Goal: Check status: Check status

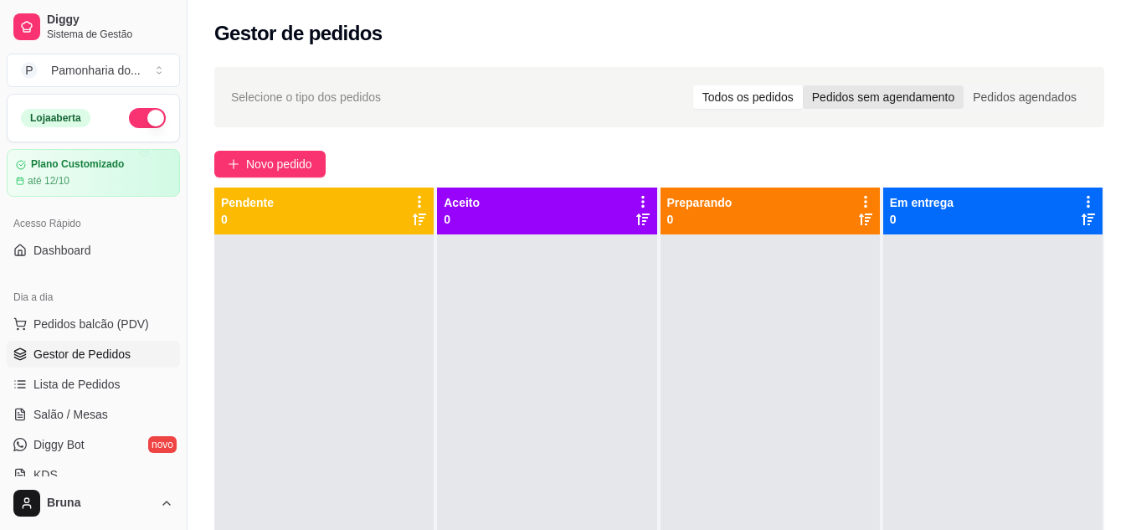
click at [895, 99] on div "Pedidos sem agendamento" at bounding box center [883, 96] width 161 height 23
click at [803, 85] on input "Pedidos sem agendamento" at bounding box center [803, 85] width 0 height 0
click at [768, 98] on div "Todos os pedidos" at bounding box center [748, 96] width 110 height 23
click at [693, 85] on input "Todos os pedidos" at bounding box center [693, 85] width 0 height 0
click at [1051, 84] on div "Todos os pedidos Pedidos sem agendamento Pedidos agendados" at bounding box center [889, 97] width 396 height 27
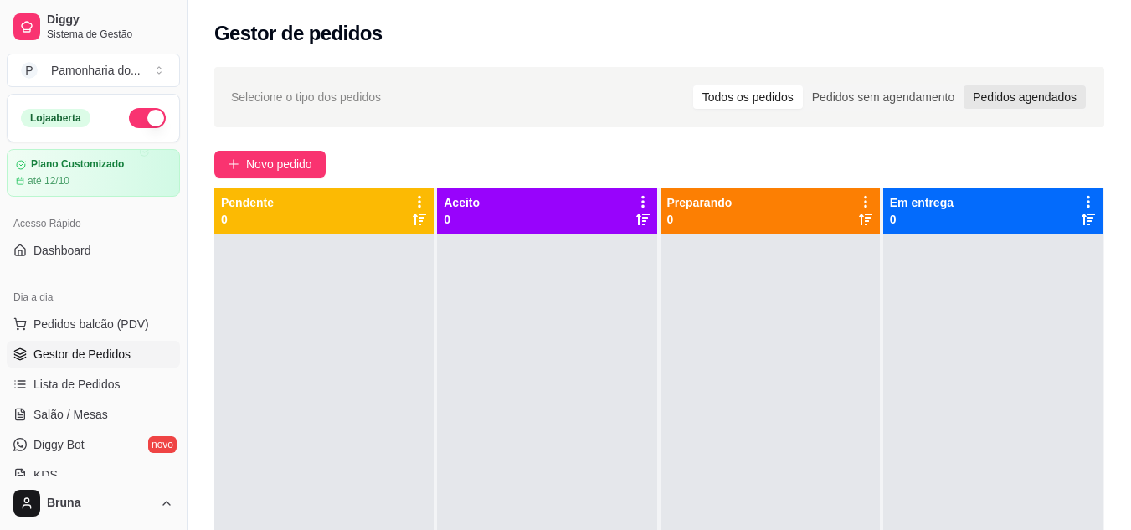
click at [1045, 106] on div "Pedidos agendados" at bounding box center [1024, 96] width 122 height 23
click at [963, 85] on input "Pedidos agendados" at bounding box center [963, 85] width 0 height 0
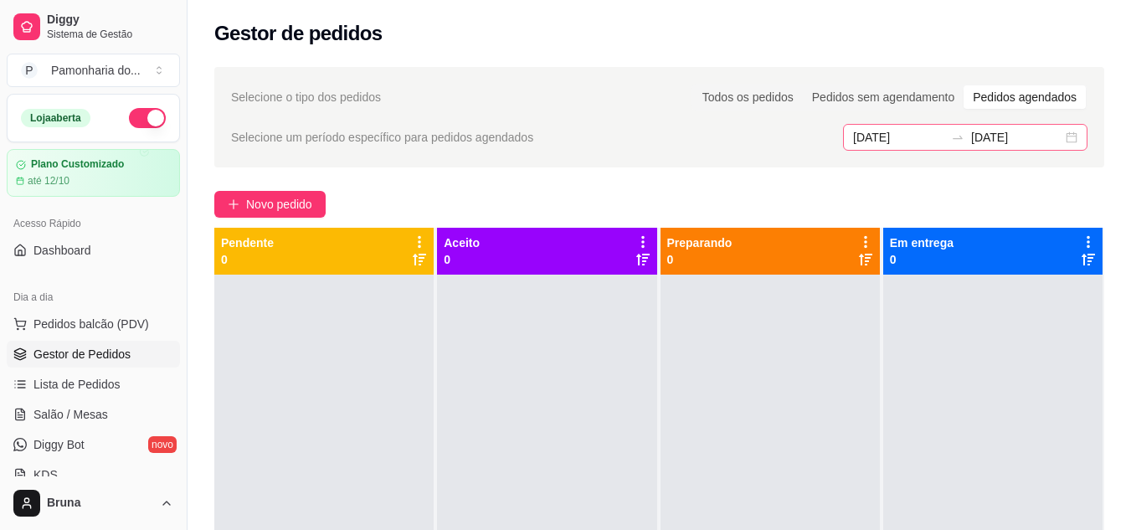
click at [1082, 128] on div "[DATE] [DATE]" at bounding box center [965, 137] width 244 height 27
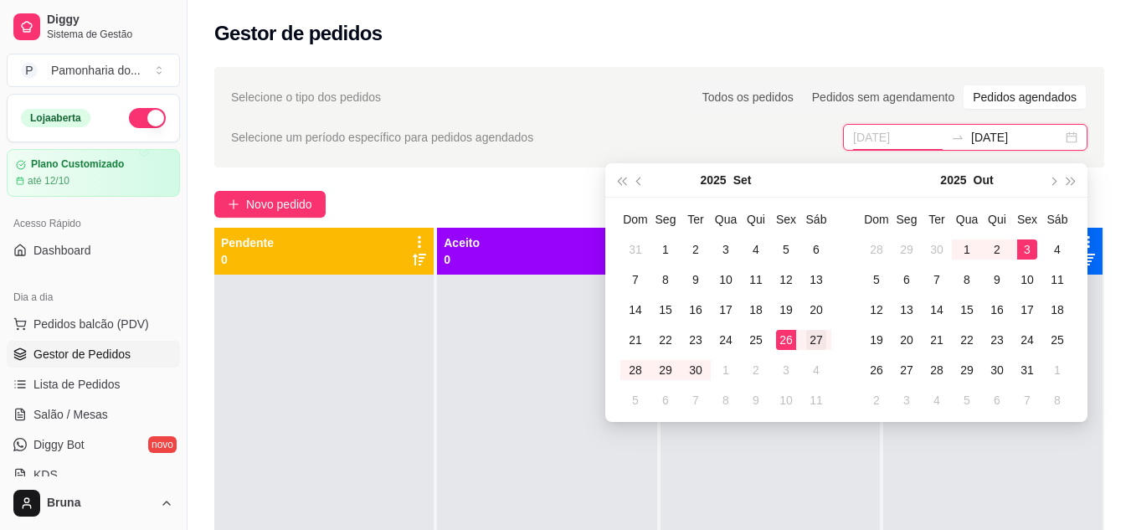
type input "[DATE]"
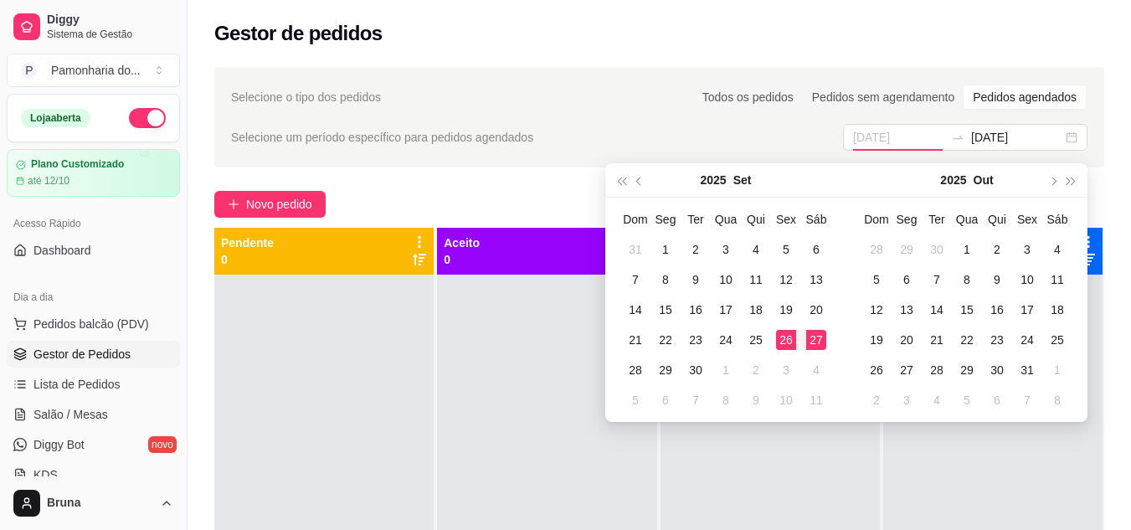
click at [811, 338] on div "27" at bounding box center [816, 340] width 20 height 20
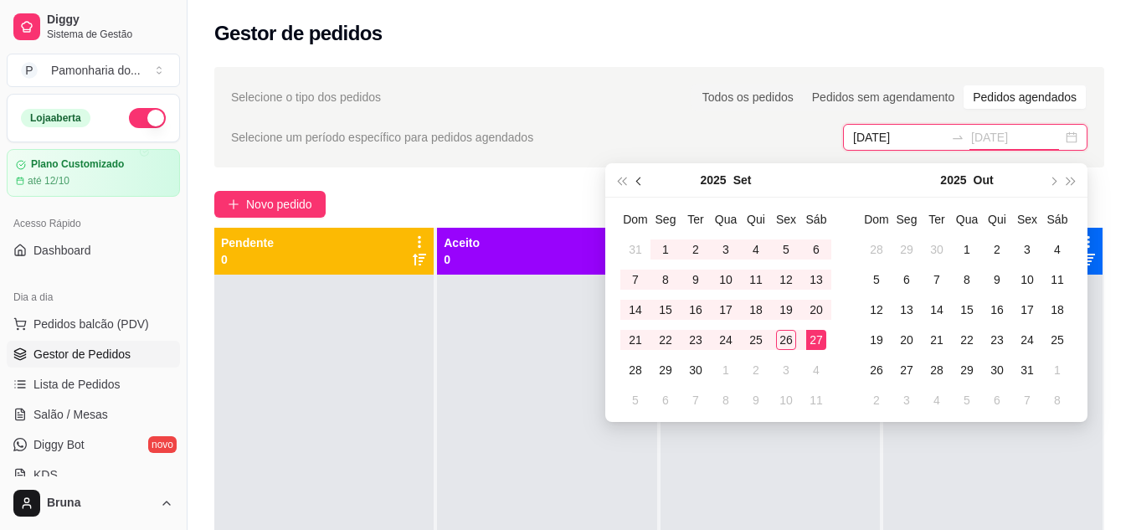
type input "[DATE]"
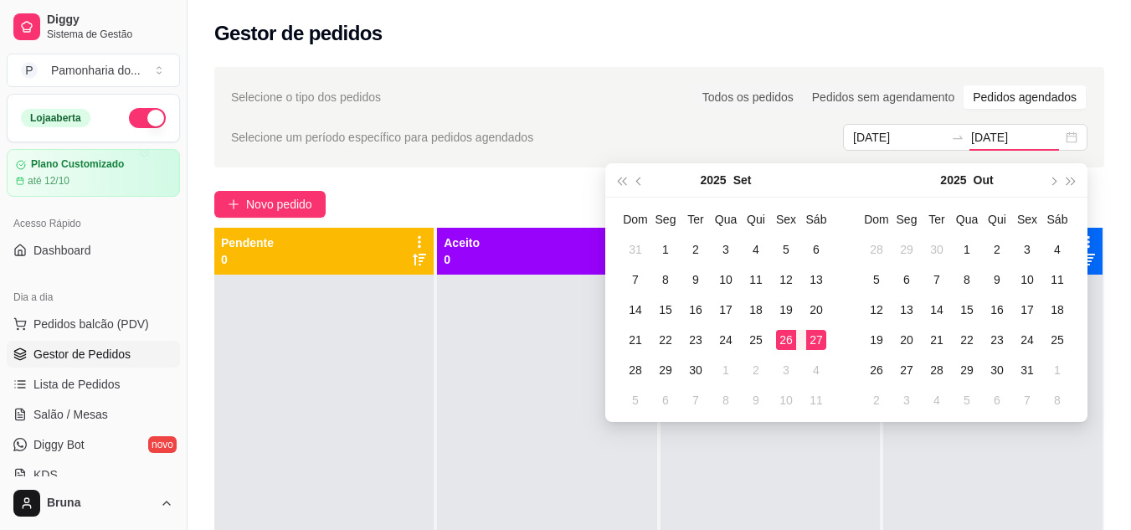
type input "[DATE]"
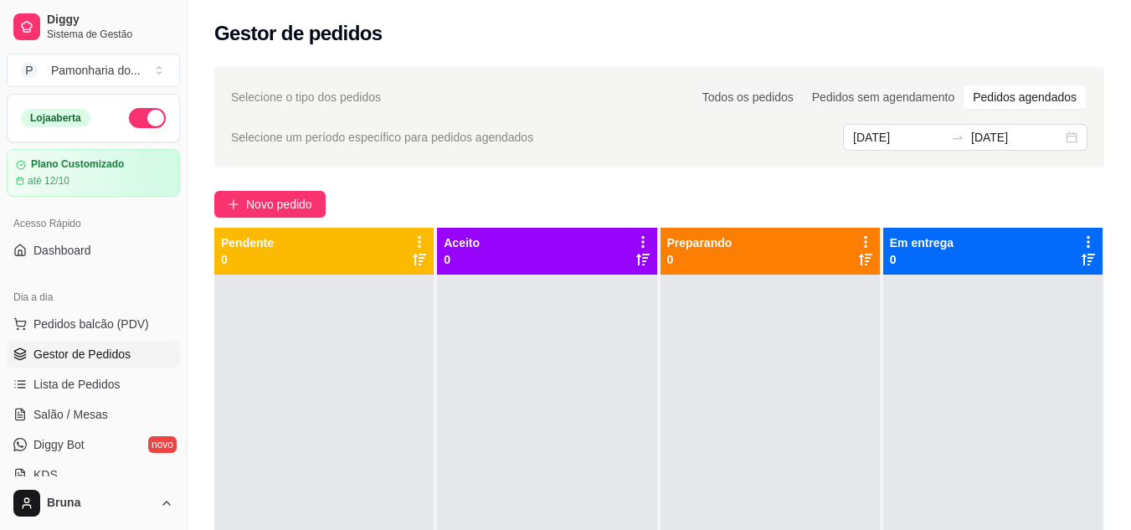
click at [759, 110] on div "Todos os pedidos Pedidos sem agendamento Pedidos agendados" at bounding box center [889, 97] width 396 height 27
click at [1075, 142] on div "[DATE] [DATE]" at bounding box center [965, 137] width 244 height 27
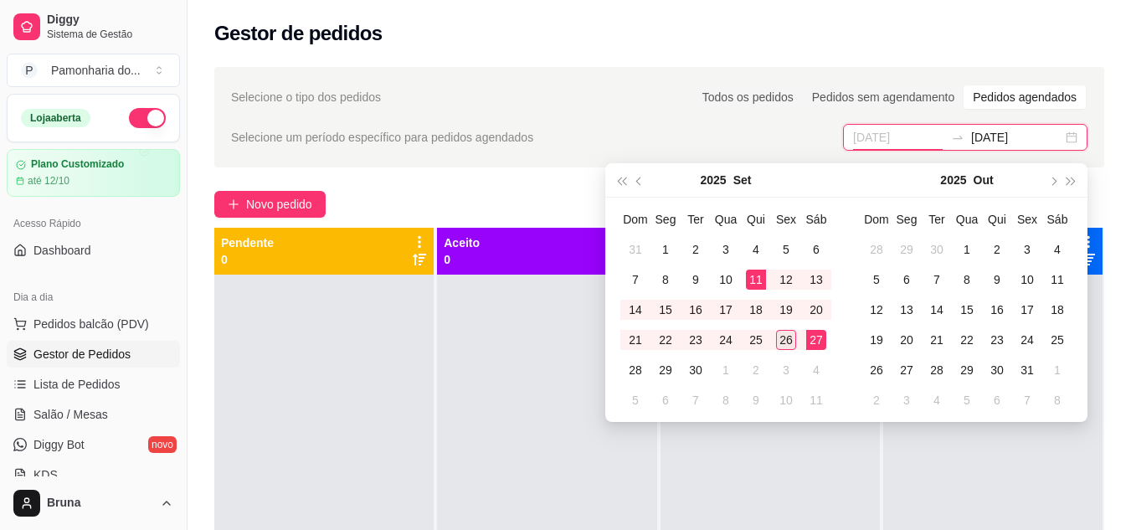
type input "[DATE]"
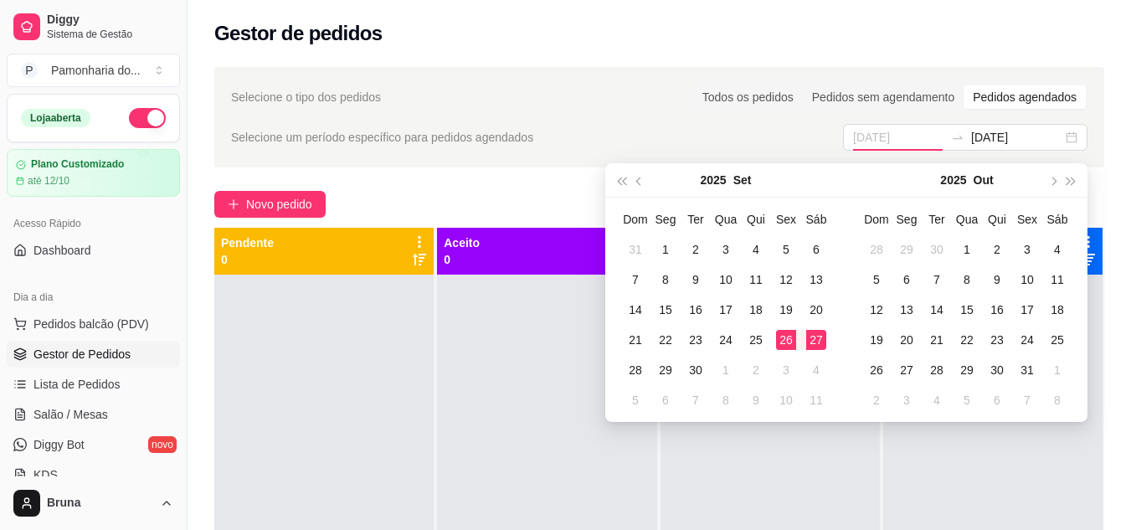
click at [788, 345] on div "26" at bounding box center [786, 340] width 20 height 20
type input "[DATE]"
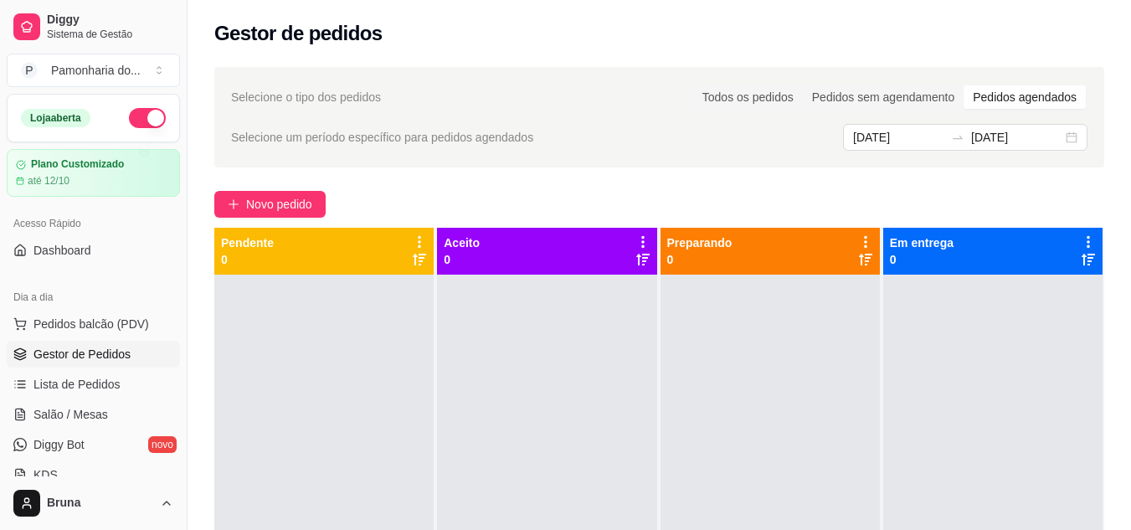
click at [834, 117] on div "Selecione o tipo dos pedidos Todos os pedidos Pedidos sem agendamento Pedidos a…" at bounding box center [659, 117] width 890 height 100
click at [964, 142] on icon "swap-right" at bounding box center [957, 137] width 13 height 13
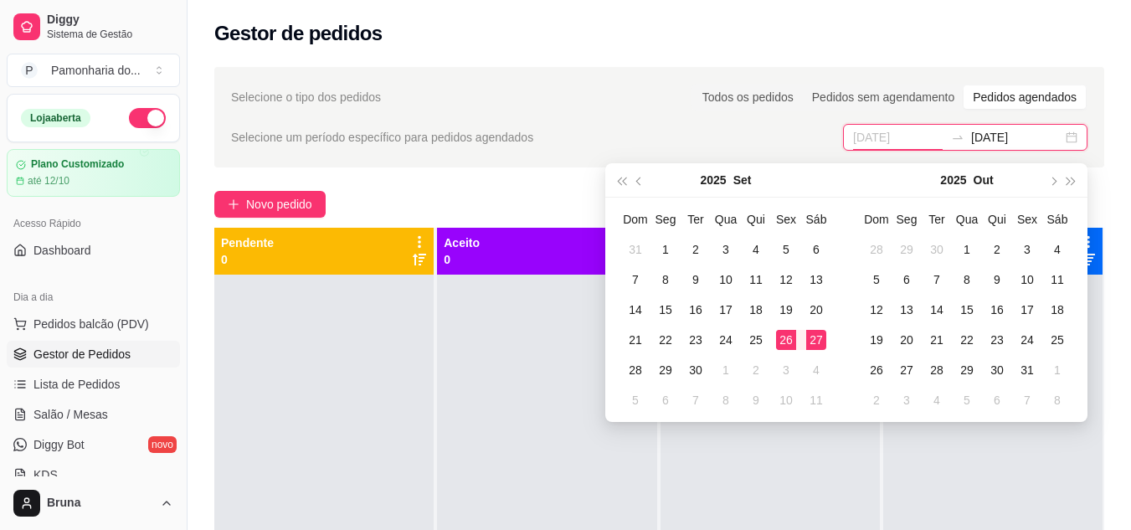
type input "[DATE]"
click at [825, 340] on div "27" at bounding box center [816, 340] width 20 height 20
type input "[DATE]"
click at [786, 349] on div "26" at bounding box center [786, 340] width 20 height 20
type input "[DATE]"
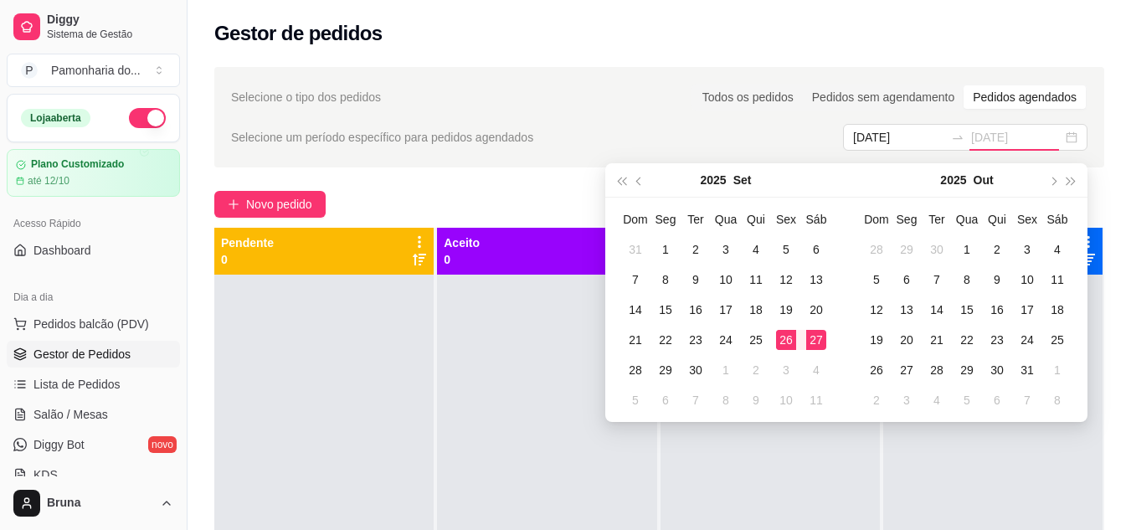
type input "[DATE]"
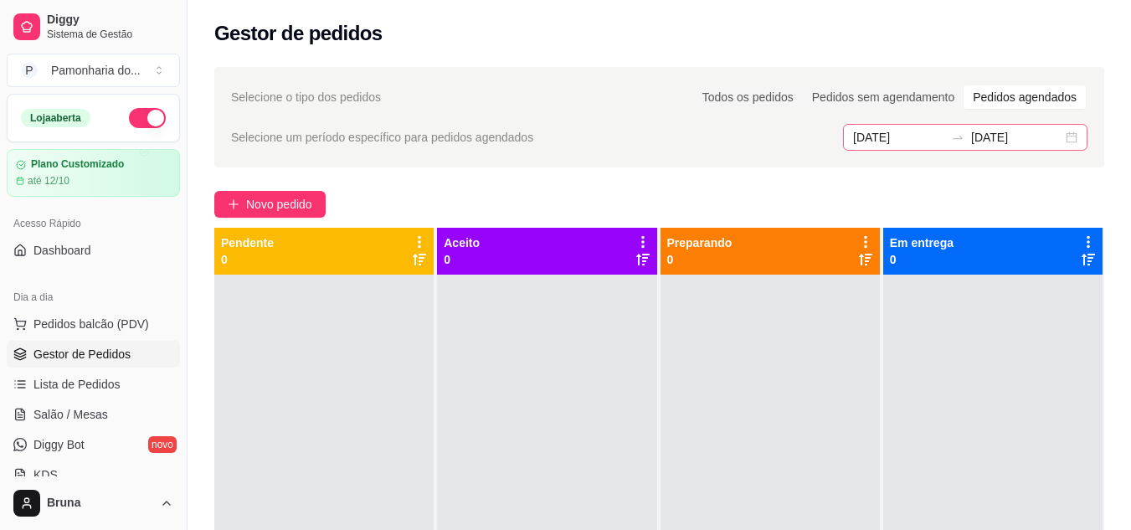
click at [1075, 146] on div "[DATE] [DATE]" at bounding box center [965, 137] width 244 height 27
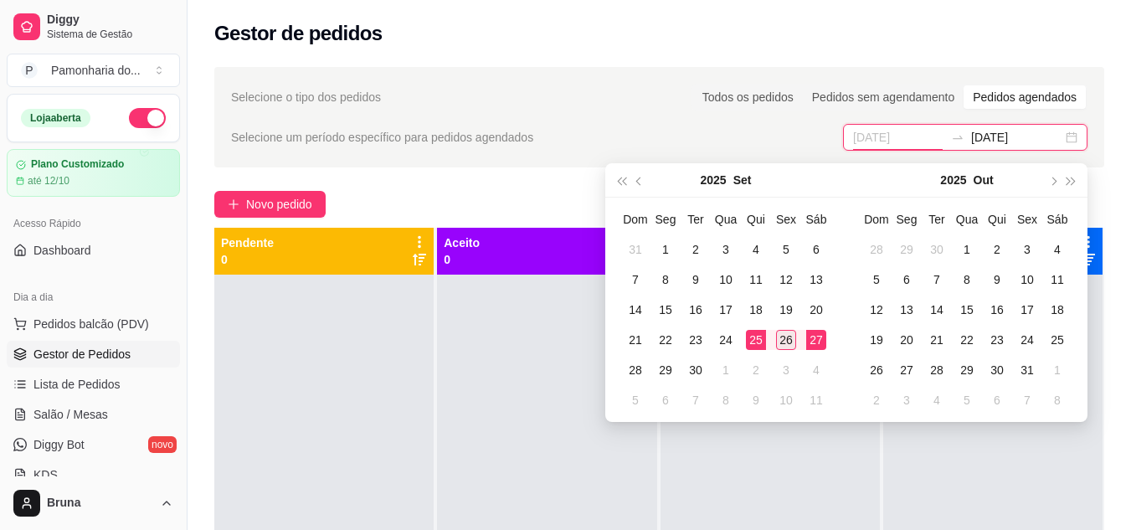
type input "[DATE]"
click at [788, 336] on div "26" at bounding box center [786, 340] width 20 height 20
type input "[DATE]"
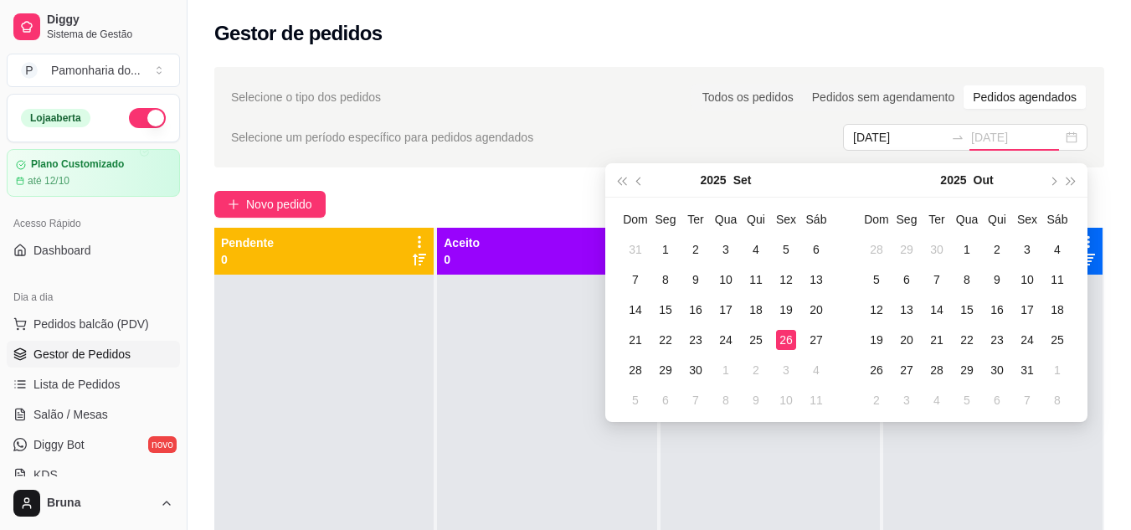
click at [787, 345] on div "26" at bounding box center [786, 340] width 20 height 20
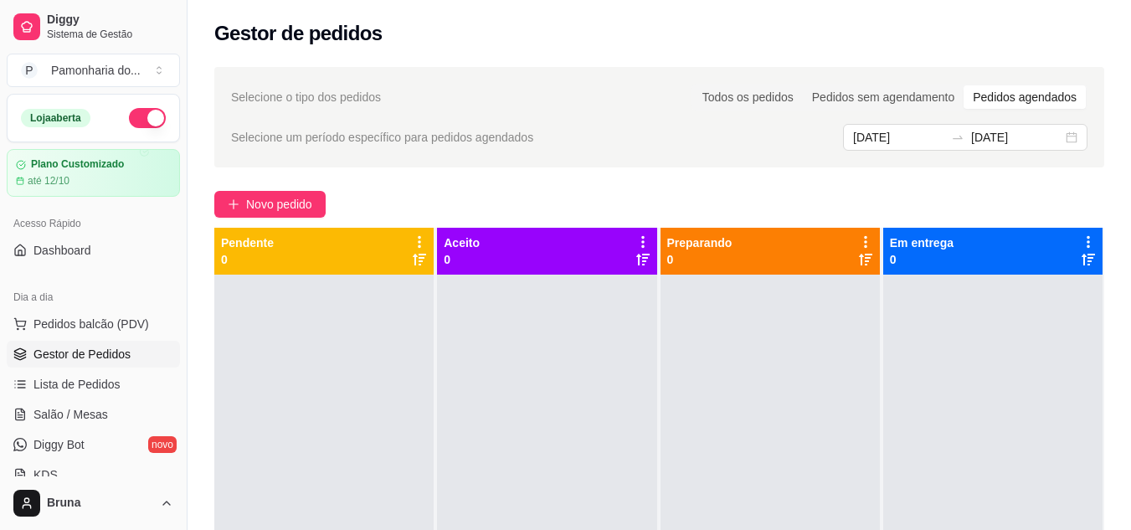
click at [787, 345] on body "Diggy Sistema de Gestão P Pamonharia do ... Loja aberta Plano Customizado até 1…" at bounding box center [565, 265] width 1131 height 530
click at [787, 345] on div at bounding box center [769, 540] width 219 height 530
click at [879, 97] on div "Pedidos sem agendamento" at bounding box center [883, 96] width 161 height 23
click at [803, 85] on input "Pedidos sem agendamento" at bounding box center [803, 85] width 0 height 0
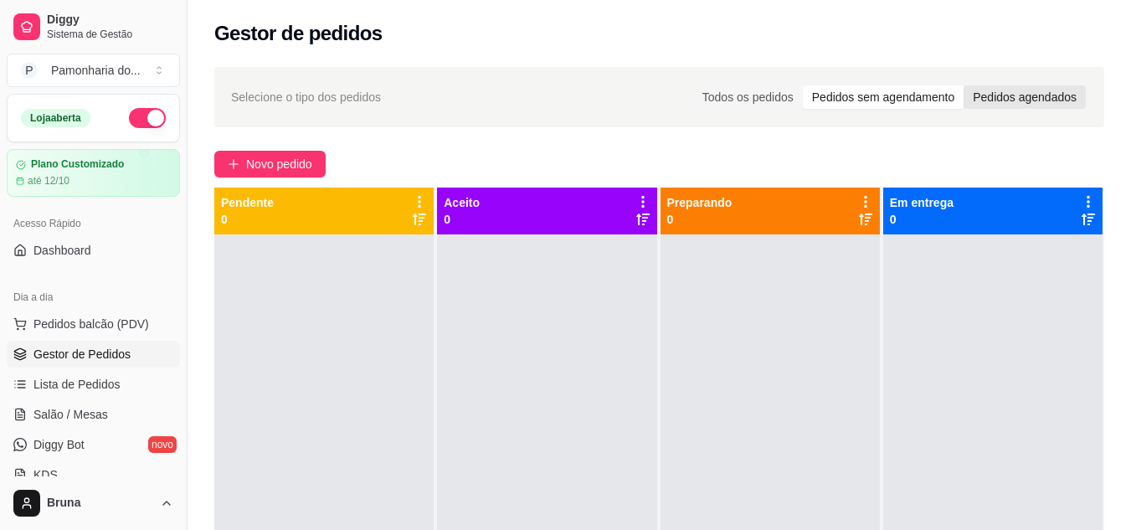
click at [1020, 102] on div "Pedidos agendados" at bounding box center [1024, 96] width 122 height 23
click at [963, 85] on input "Pedidos agendados" at bounding box center [963, 85] width 0 height 0
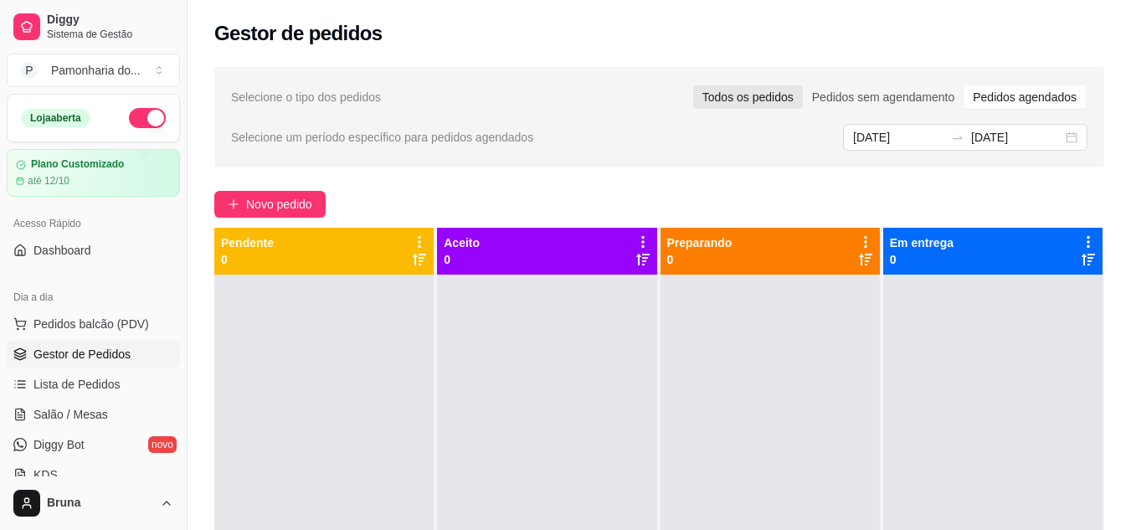
click at [776, 98] on div "Todos os pedidos" at bounding box center [748, 96] width 110 height 23
click at [693, 85] on input "Todos os pedidos" at bounding box center [693, 85] width 0 height 0
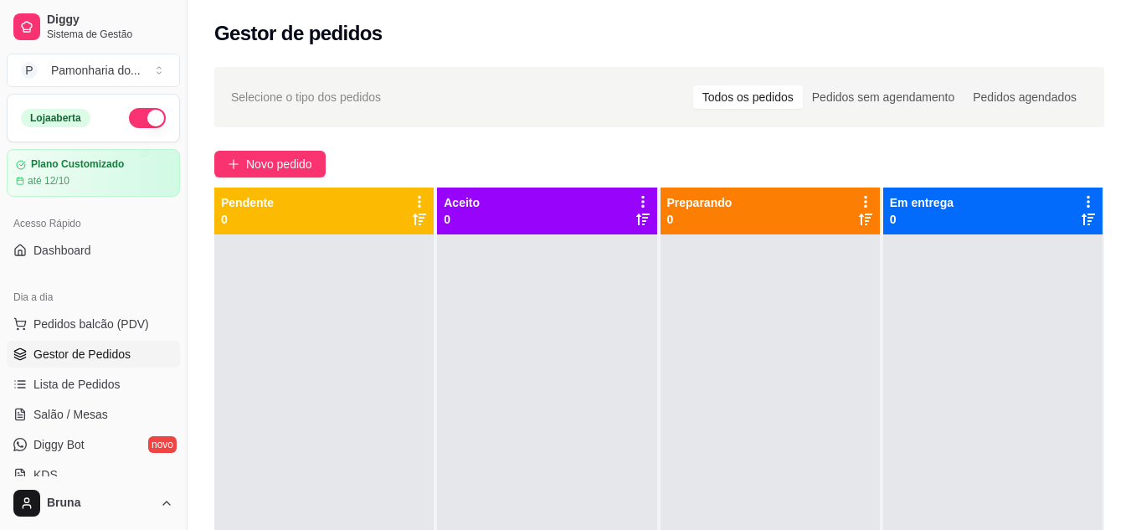
click at [324, 357] on div at bounding box center [323, 499] width 219 height 530
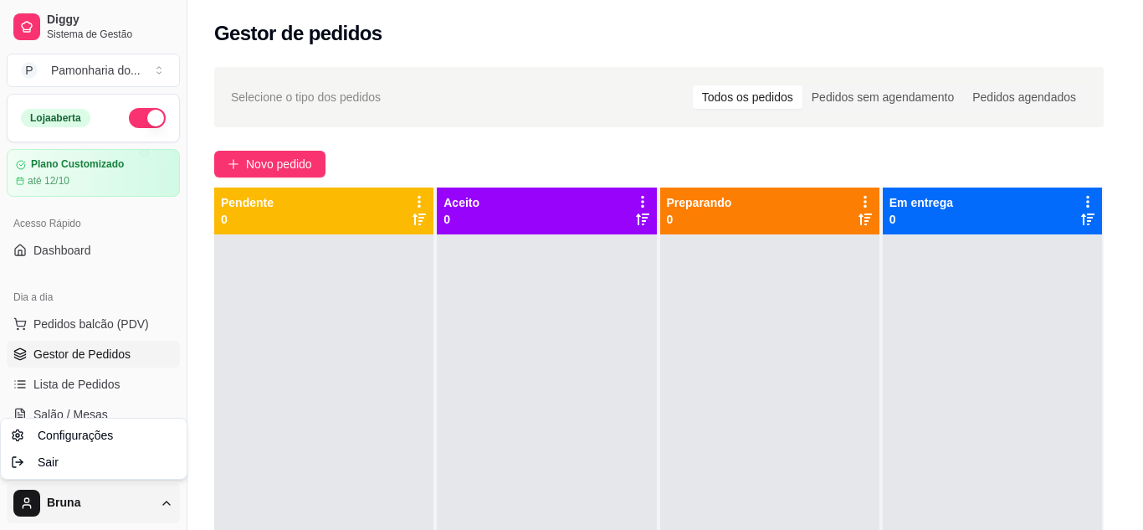
click at [171, 496] on html "Diggy Sistema de Gestão P Pamonharia do ... Loja aberta Plano Customizado até 1…" at bounding box center [571, 265] width 1143 height 530
click at [420, 266] on html "Diggy Sistema de Gestão P Pamonharia do ... Loja aberta Plano Customizado até 1…" at bounding box center [571, 265] width 1143 height 530
